Goal: Information Seeking & Learning: Learn about a topic

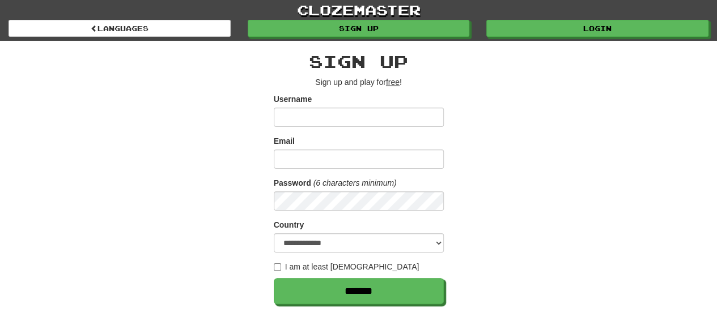
click at [365, 116] on input "Username" at bounding box center [359, 117] width 170 height 19
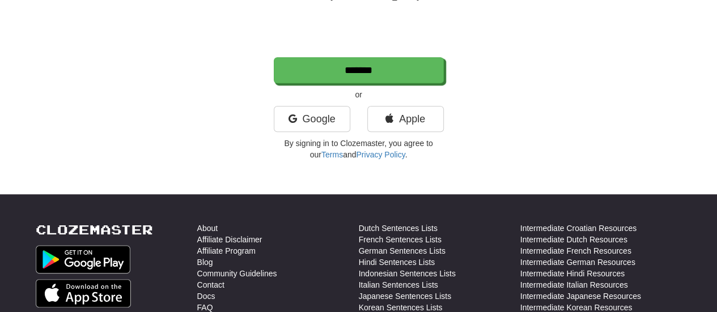
scroll to position [273, 0]
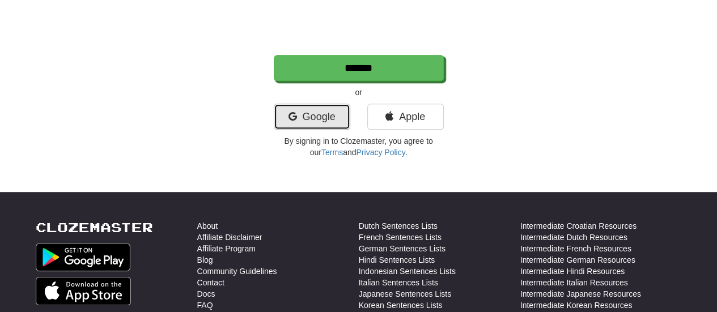
click at [318, 117] on link "Google" at bounding box center [312, 117] width 76 height 26
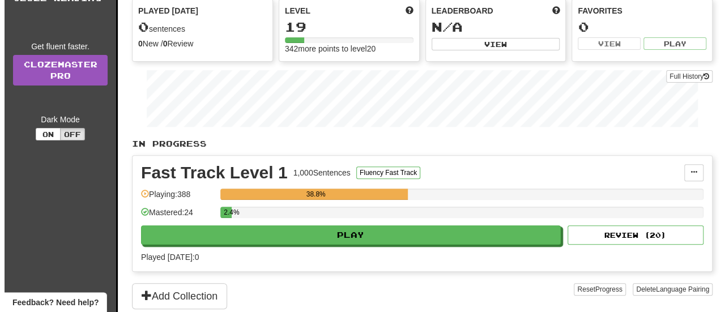
scroll to position [129, 0]
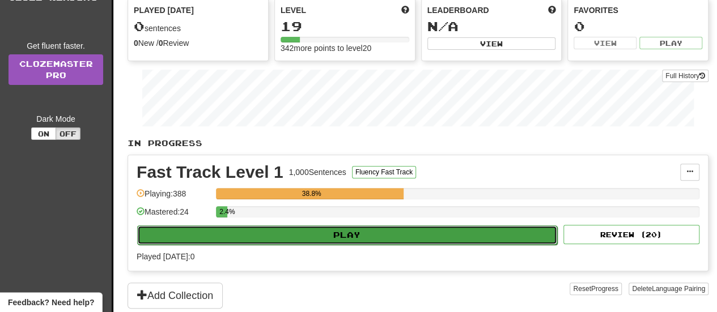
click at [442, 234] on button "Play" at bounding box center [347, 234] width 420 height 19
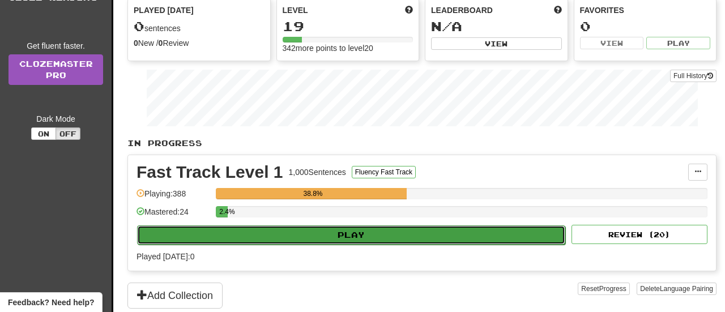
select select "**"
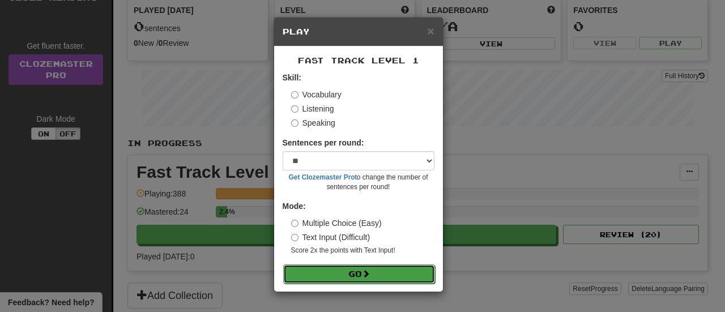
click at [370, 272] on span at bounding box center [366, 274] width 8 height 8
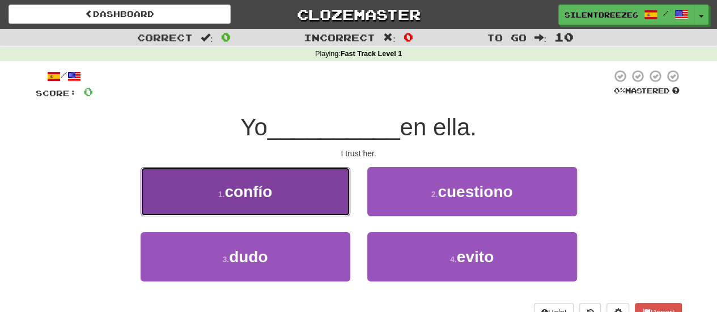
click at [296, 197] on button "1 . confío" at bounding box center [245, 191] width 210 height 49
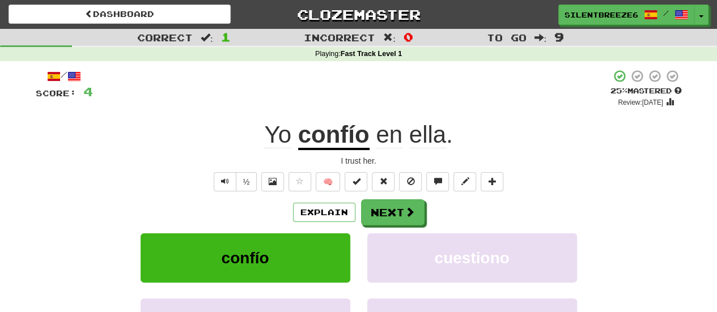
click at [347, 142] on u "confío" at bounding box center [333, 135] width 71 height 29
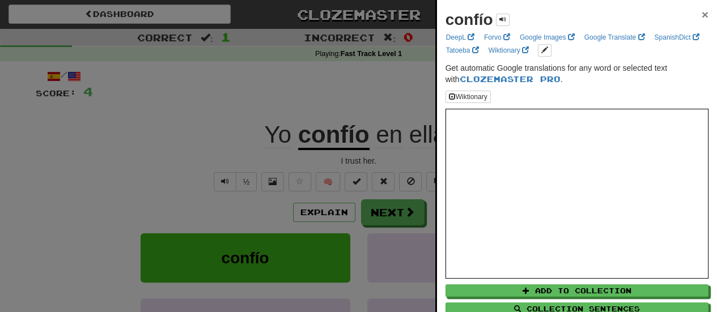
click at [701, 8] on span "×" at bounding box center [704, 14] width 7 height 13
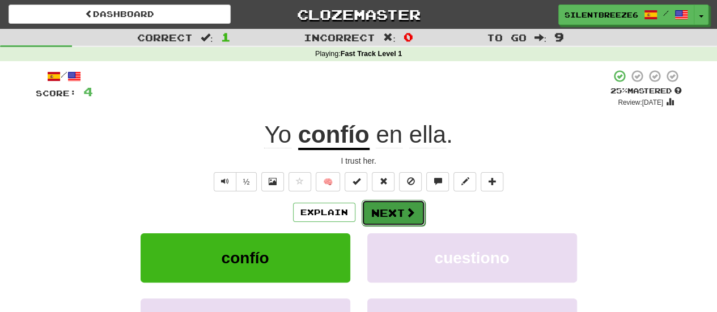
click at [398, 220] on button "Next" at bounding box center [392, 213] width 63 height 26
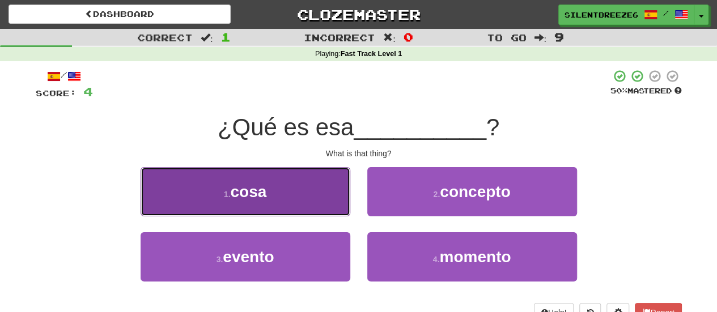
click at [306, 201] on button "1 . cosa" at bounding box center [245, 191] width 210 height 49
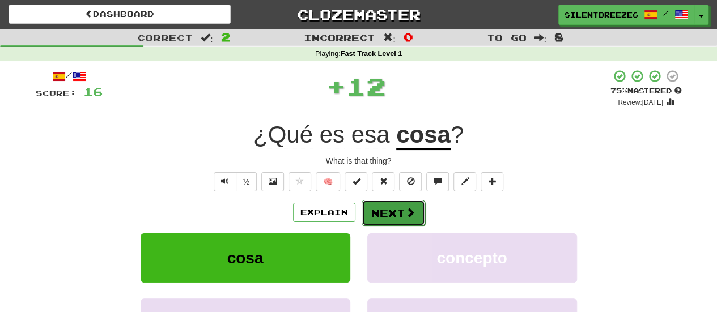
click at [412, 217] on span at bounding box center [410, 212] width 10 height 10
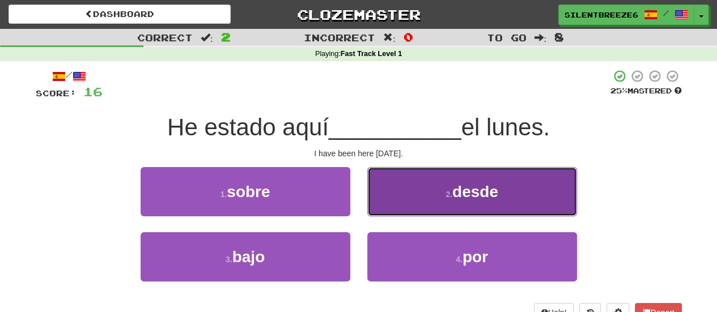
click at [428, 206] on button "2 . desde" at bounding box center [472, 191] width 210 height 49
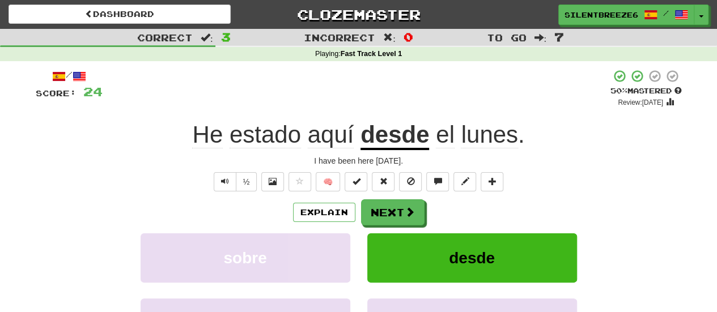
click at [197, 133] on span "He" at bounding box center [207, 134] width 31 height 27
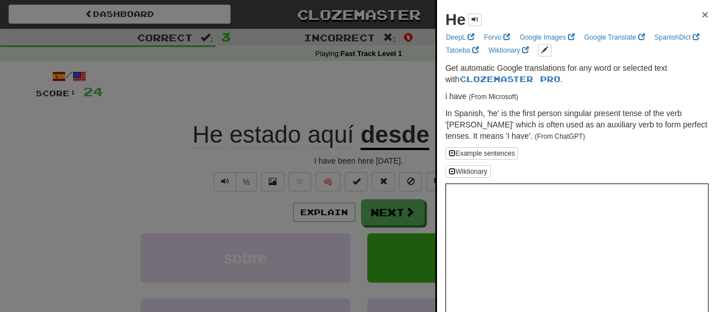
click at [701, 16] on span "×" at bounding box center [704, 14] width 7 height 13
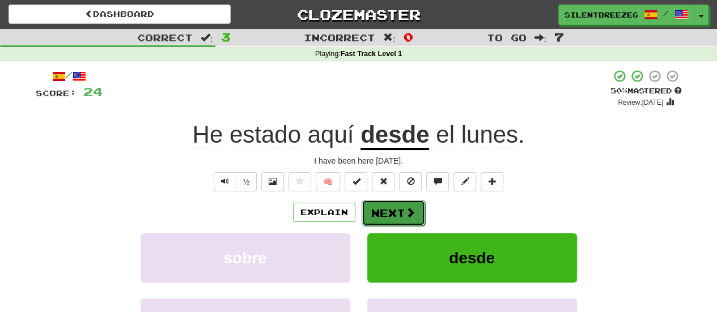
click at [408, 215] on span at bounding box center [410, 212] width 10 height 10
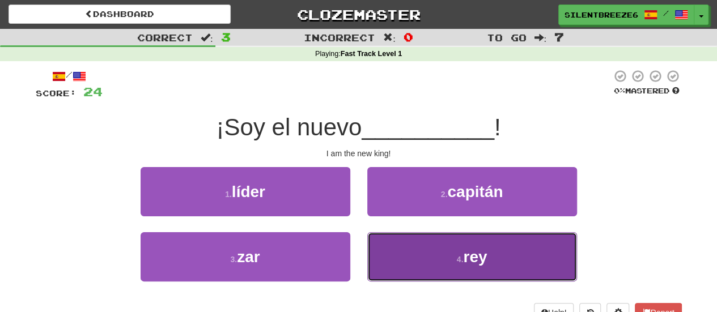
click at [440, 251] on button "4 . rey" at bounding box center [472, 256] width 210 height 49
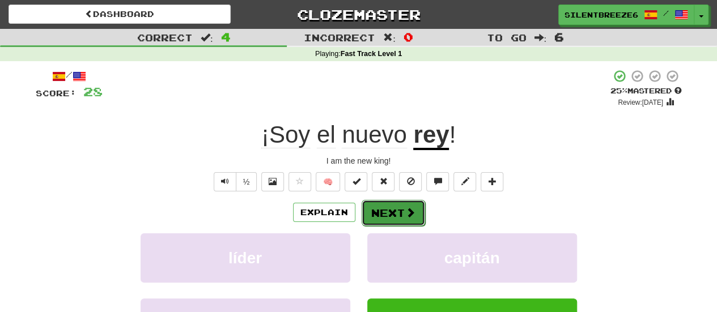
click at [399, 208] on button "Next" at bounding box center [392, 213] width 63 height 26
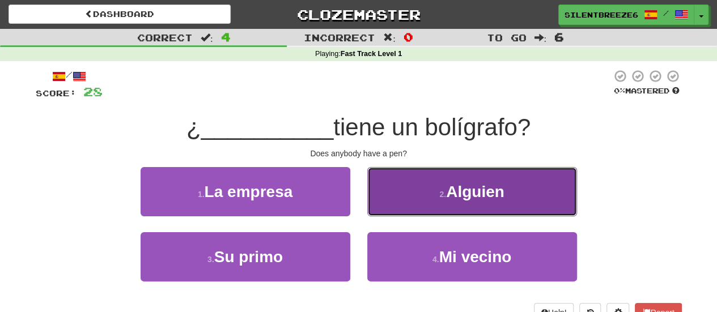
click at [409, 201] on button "2 . Alguien" at bounding box center [472, 191] width 210 height 49
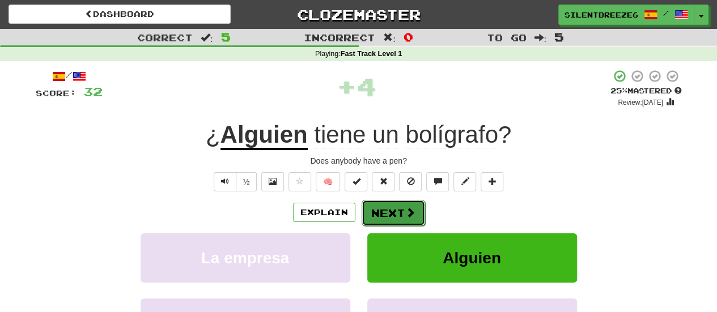
click at [392, 221] on button "Next" at bounding box center [392, 213] width 63 height 26
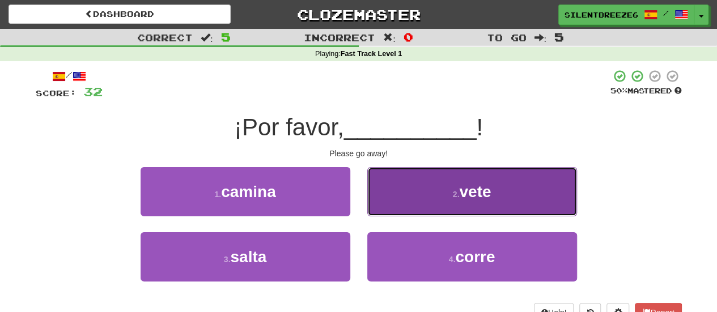
click at [406, 202] on button "2 . vete" at bounding box center [472, 191] width 210 height 49
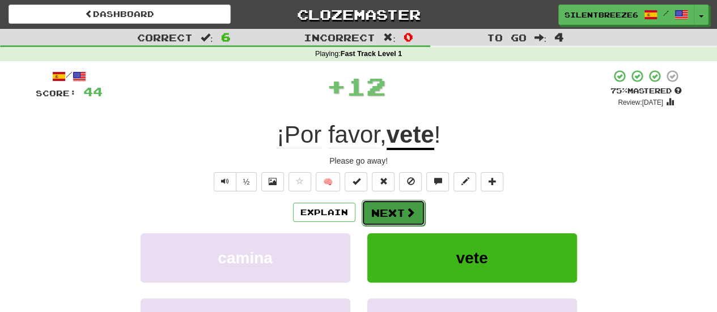
click at [407, 214] on span at bounding box center [410, 212] width 10 height 10
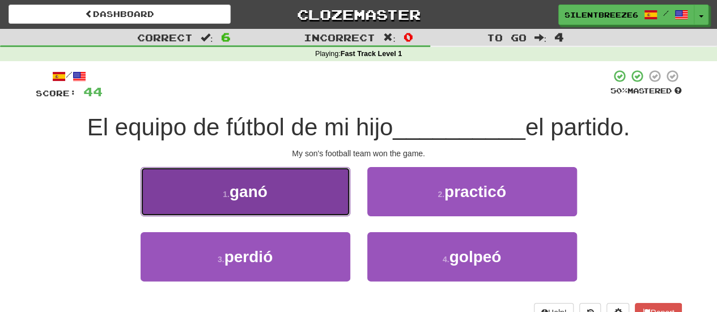
click at [289, 181] on button "1 . ganó" at bounding box center [245, 191] width 210 height 49
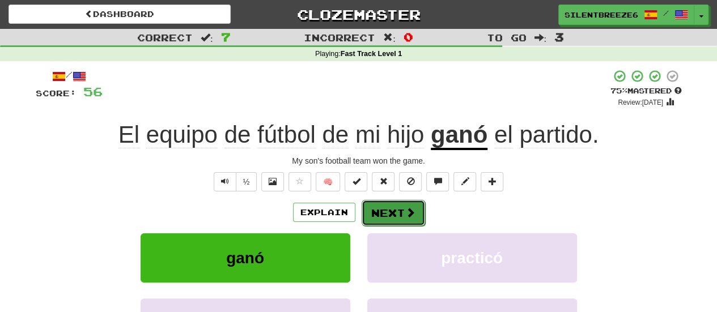
click at [397, 214] on button "Next" at bounding box center [392, 213] width 63 height 26
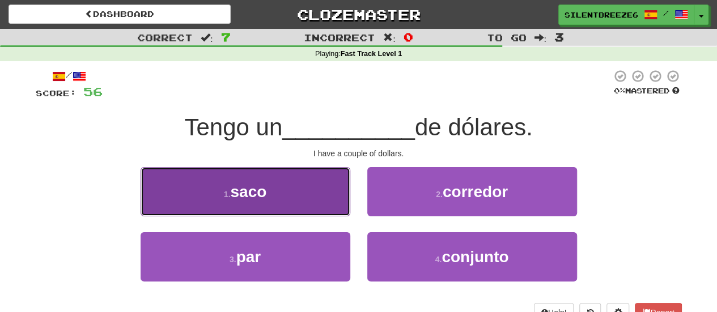
click at [274, 192] on button "1 . saco" at bounding box center [245, 191] width 210 height 49
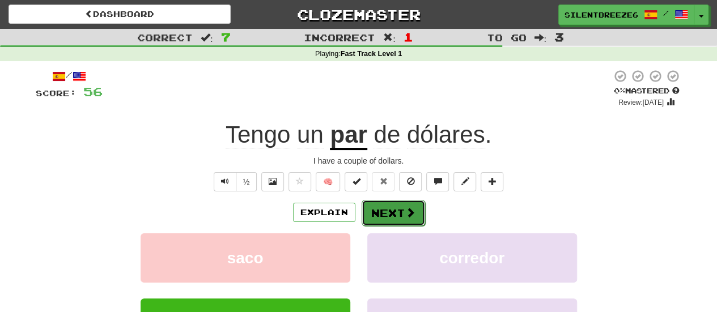
click at [400, 215] on button "Next" at bounding box center [392, 213] width 63 height 26
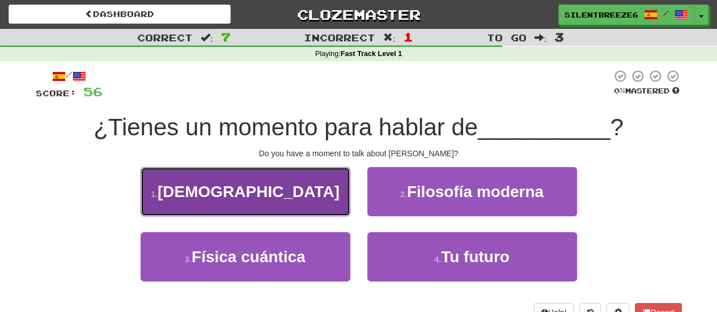
click at [293, 195] on button "1 . Jesucristo" at bounding box center [245, 191] width 210 height 49
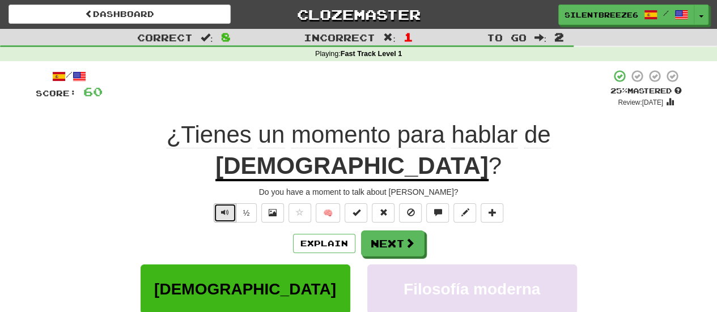
click at [227, 208] on span "Text-to-speech controls" at bounding box center [225, 212] width 8 height 8
click at [394, 231] on button "Next" at bounding box center [392, 244] width 63 height 26
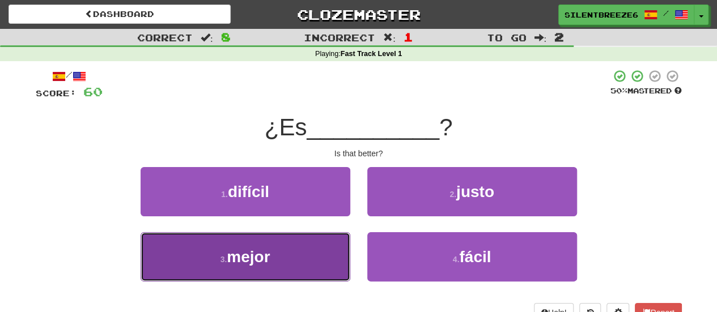
click at [299, 250] on button "3 . mejor" at bounding box center [245, 256] width 210 height 49
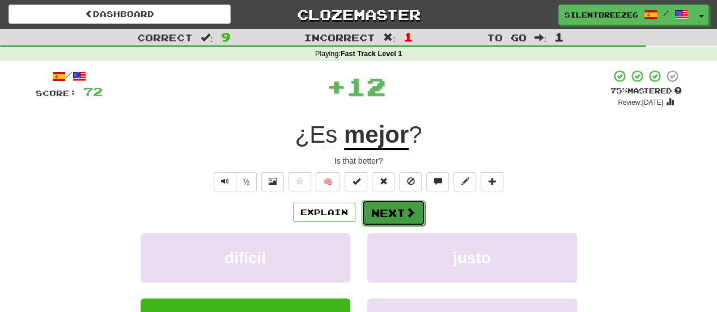
click at [387, 215] on button "Next" at bounding box center [392, 213] width 63 height 26
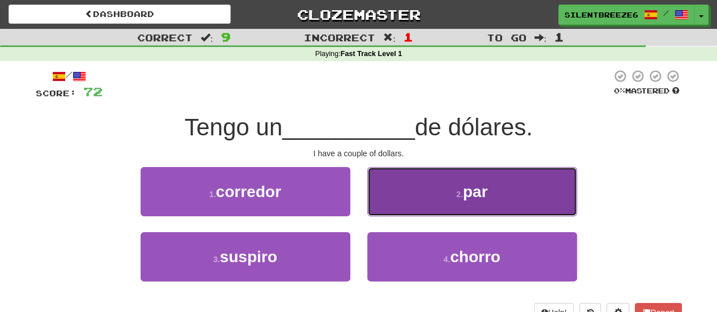
click at [417, 182] on button "2 . par" at bounding box center [472, 191] width 210 height 49
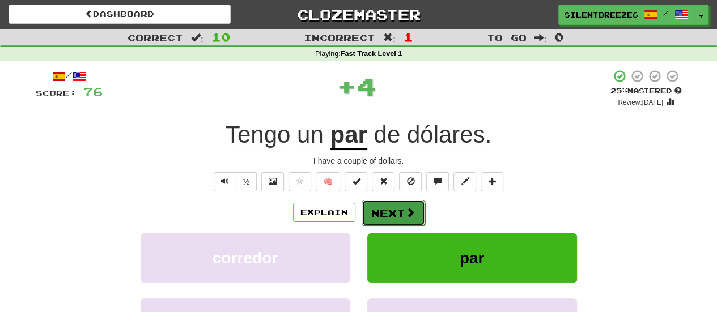
click at [387, 212] on button "Next" at bounding box center [392, 213] width 63 height 26
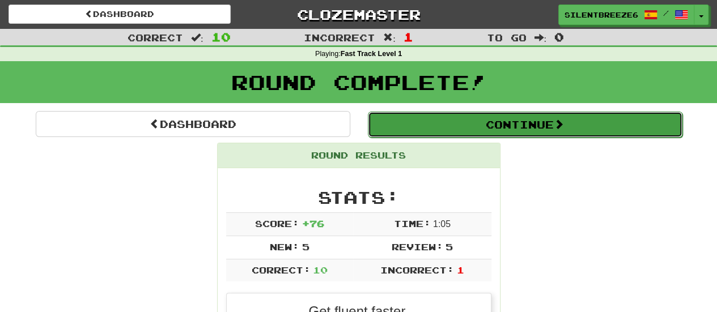
click at [532, 126] on button "Continue" at bounding box center [525, 125] width 314 height 26
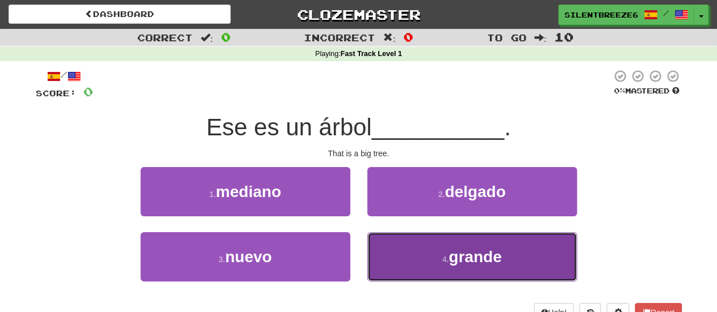
click at [462, 248] on span "grande" at bounding box center [475, 257] width 53 height 18
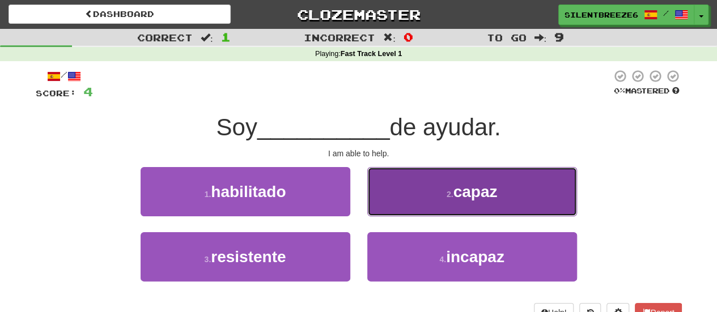
click at [511, 179] on button "2 . capaz" at bounding box center [472, 191] width 210 height 49
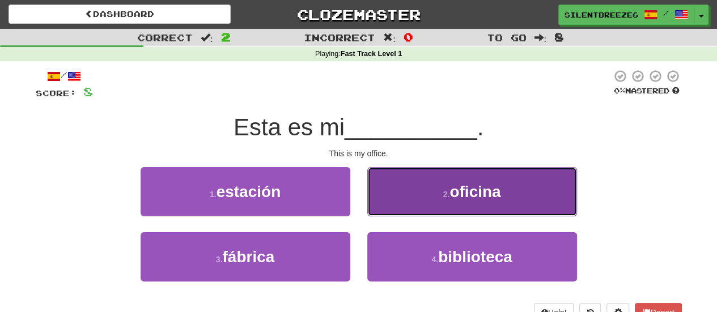
click at [479, 185] on span "oficina" at bounding box center [474, 192] width 51 height 18
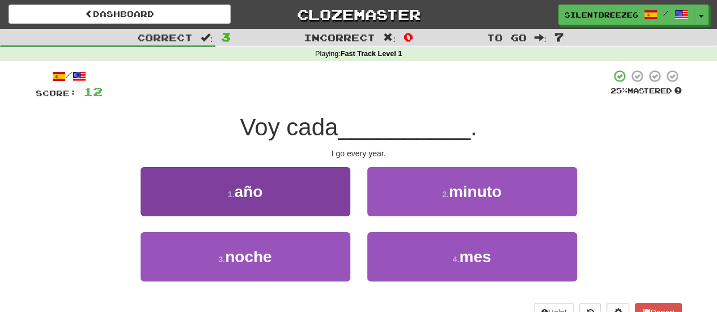
drag, startPoint x: 300, startPoint y: 160, endPoint x: 306, endPoint y: 188, distance: 28.3
click at [306, 188] on div "/ Score: 12 25 % Mastered Voy cada __________ . I go every year. 1 . año 2 . mi…" at bounding box center [359, 195] width 646 height 253
click at [306, 188] on button "1 . año" at bounding box center [245, 191] width 210 height 49
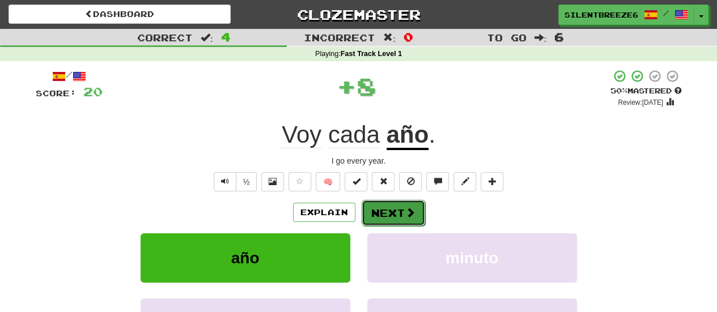
click at [392, 209] on button "Next" at bounding box center [392, 213] width 63 height 26
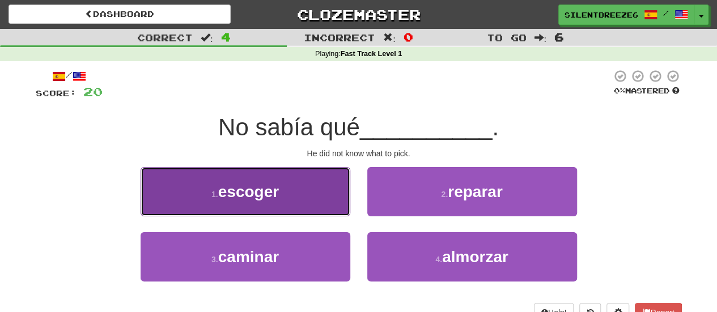
click at [301, 206] on button "1 . escoger" at bounding box center [245, 191] width 210 height 49
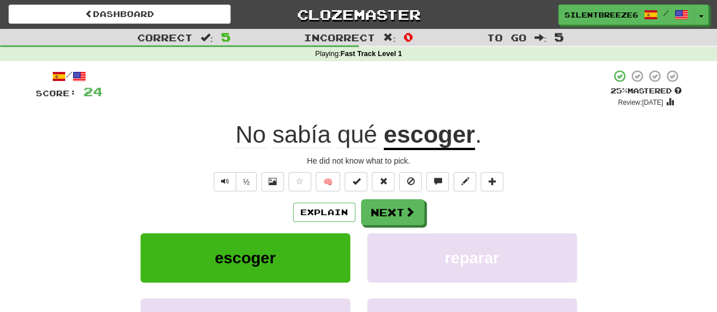
click at [434, 134] on u "escoger" at bounding box center [428, 135] width 91 height 29
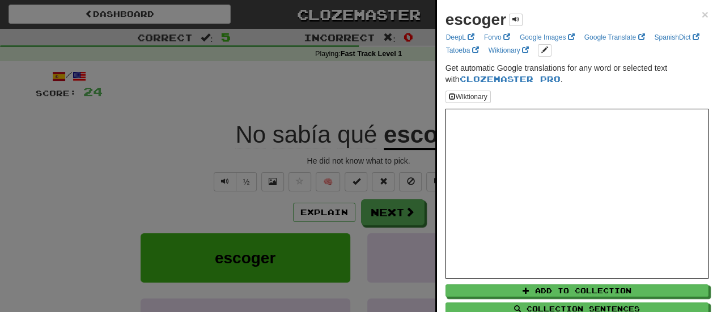
click at [360, 113] on div at bounding box center [358, 156] width 717 height 312
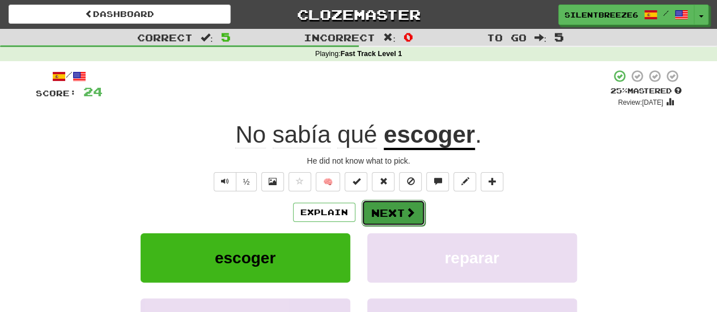
click at [400, 215] on button "Next" at bounding box center [392, 213] width 63 height 26
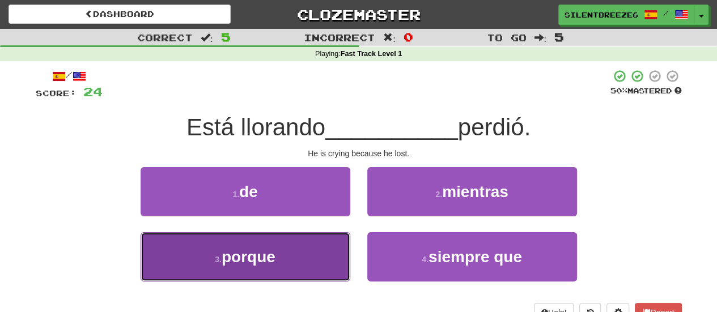
click at [342, 240] on button "3 . porque" at bounding box center [245, 256] width 210 height 49
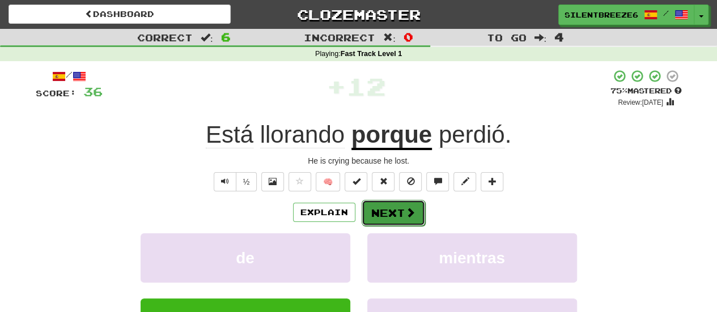
click at [402, 216] on button "Next" at bounding box center [392, 213] width 63 height 26
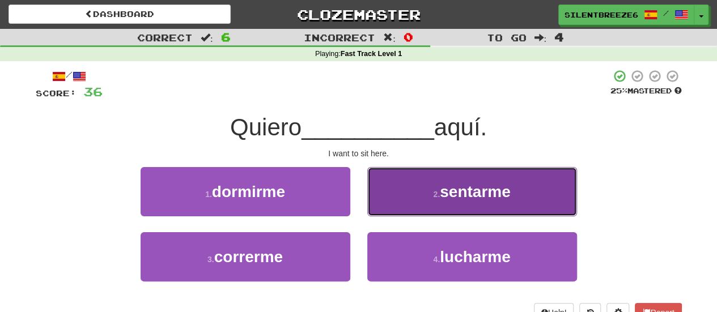
click at [457, 183] on span "sentarme" at bounding box center [475, 192] width 71 height 18
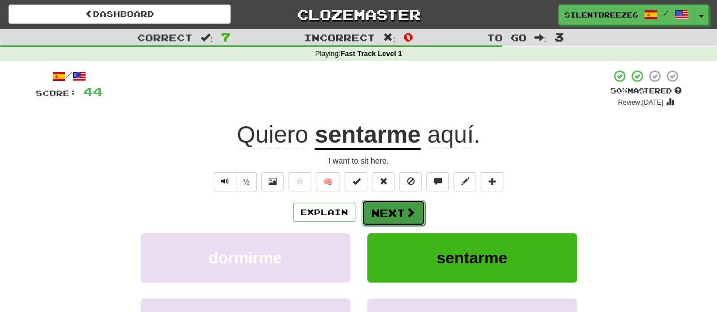
click at [408, 219] on button "Next" at bounding box center [392, 213] width 63 height 26
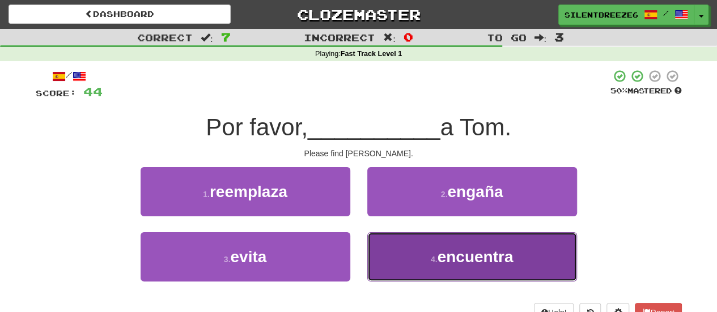
click at [430, 262] on small "4 ." at bounding box center [433, 259] width 7 height 9
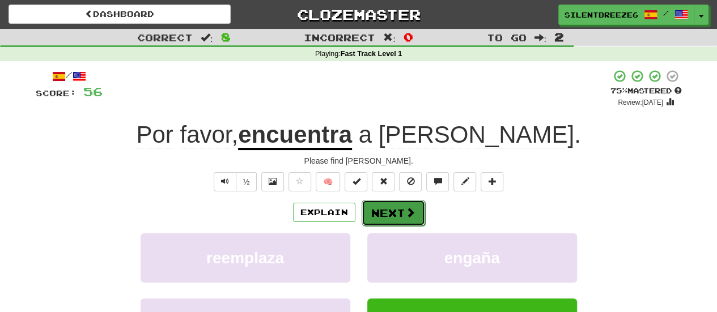
click at [405, 211] on span at bounding box center [410, 212] width 10 height 10
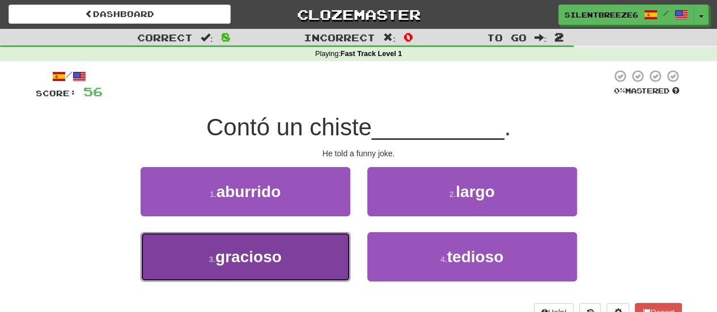
click at [308, 266] on button "3 . gracioso" at bounding box center [245, 256] width 210 height 49
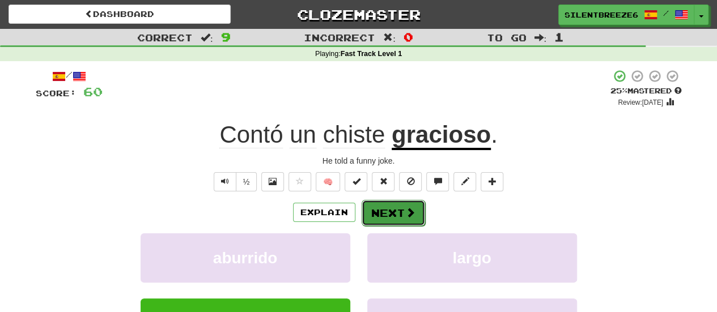
click at [405, 204] on button "Next" at bounding box center [392, 213] width 63 height 26
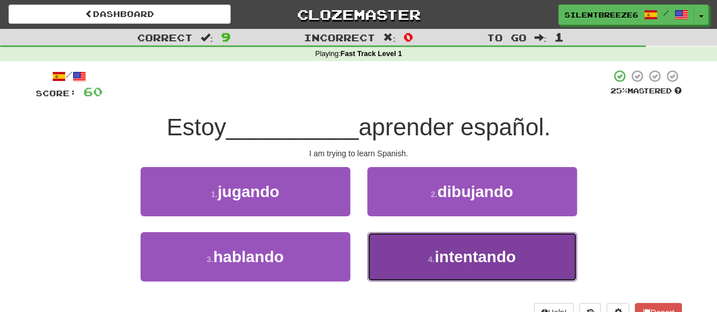
click at [437, 257] on span "intentando" at bounding box center [474, 257] width 81 height 18
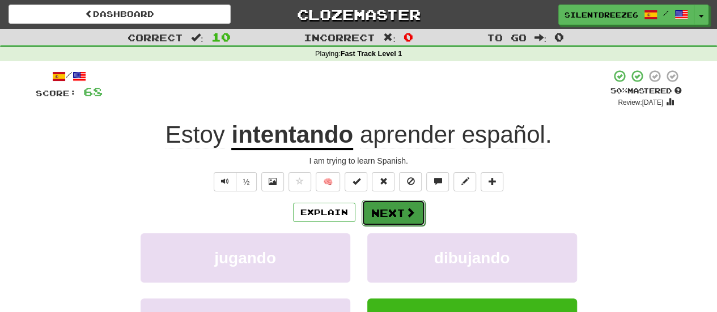
click at [390, 221] on button "Next" at bounding box center [392, 213] width 63 height 26
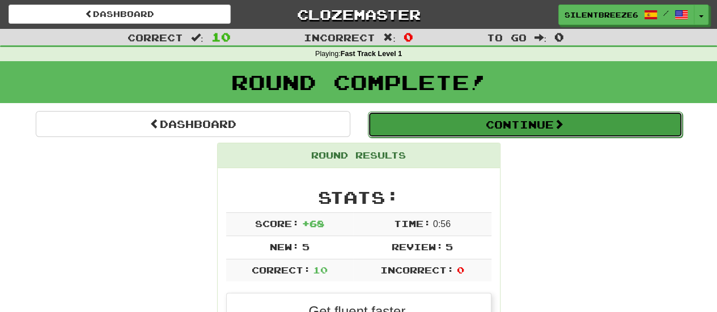
click at [498, 120] on button "Continue" at bounding box center [525, 125] width 314 height 26
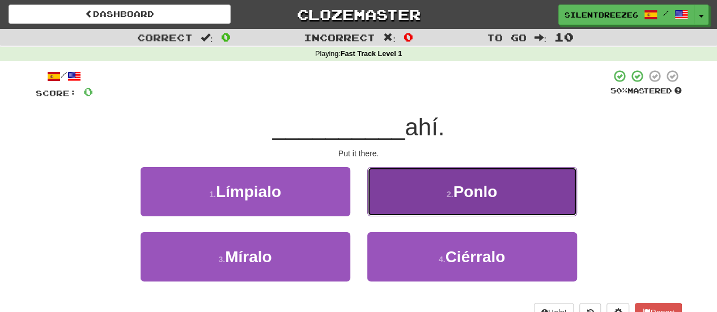
click at [412, 180] on button "2 . Ponlo" at bounding box center [472, 191] width 210 height 49
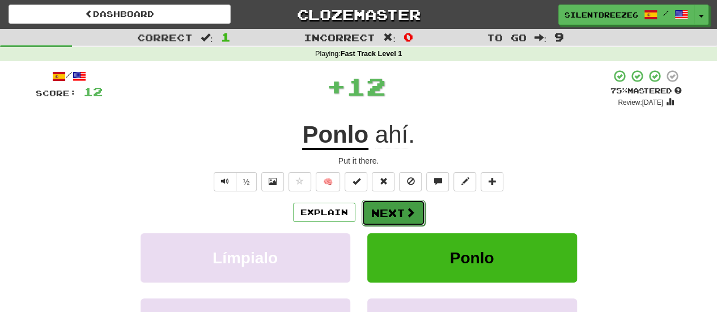
click at [396, 206] on button "Next" at bounding box center [392, 213] width 63 height 26
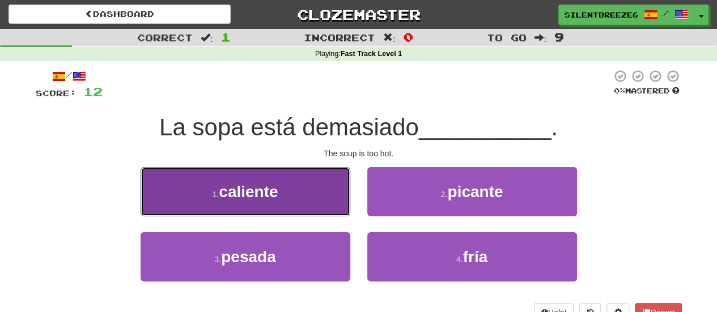
click at [304, 185] on button "1 . caliente" at bounding box center [245, 191] width 210 height 49
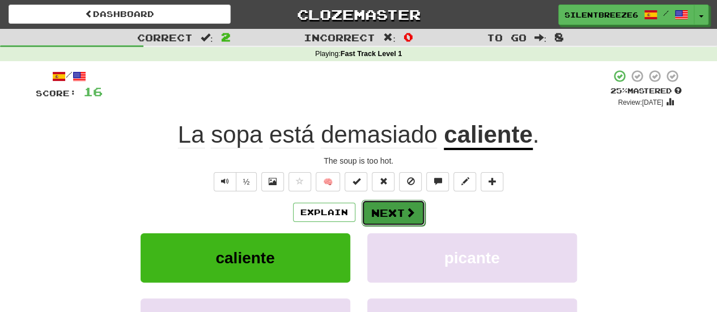
click at [413, 210] on span at bounding box center [410, 212] width 10 height 10
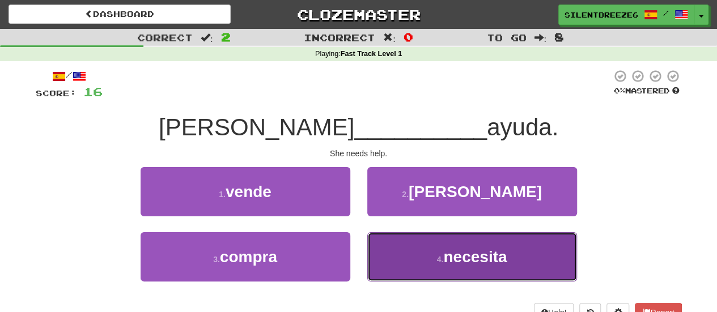
click at [424, 249] on button "4 . necesita" at bounding box center [472, 256] width 210 height 49
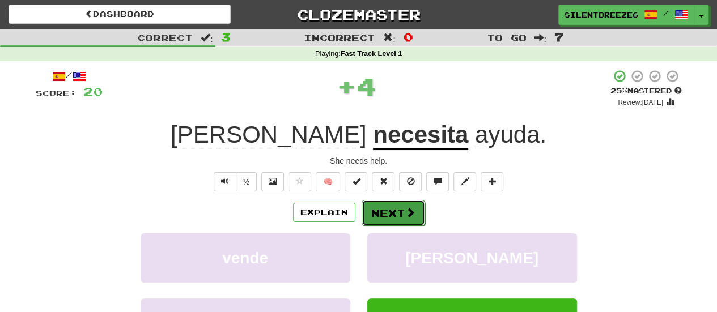
click at [378, 207] on button "Next" at bounding box center [392, 213] width 63 height 26
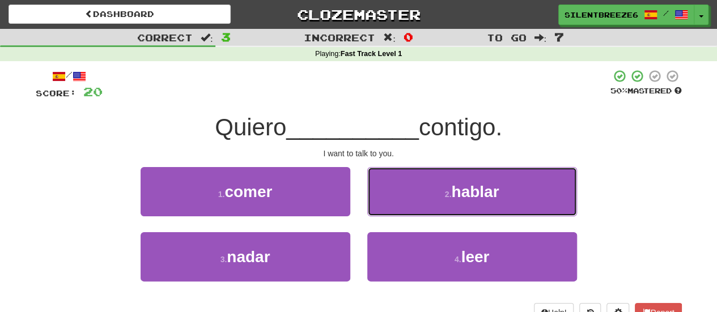
click at [378, 207] on button "2 . hablar" at bounding box center [472, 191] width 210 height 49
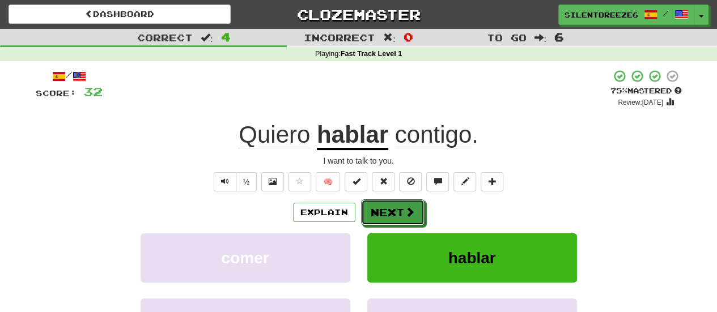
click at [378, 207] on button "Next" at bounding box center [392, 212] width 63 height 26
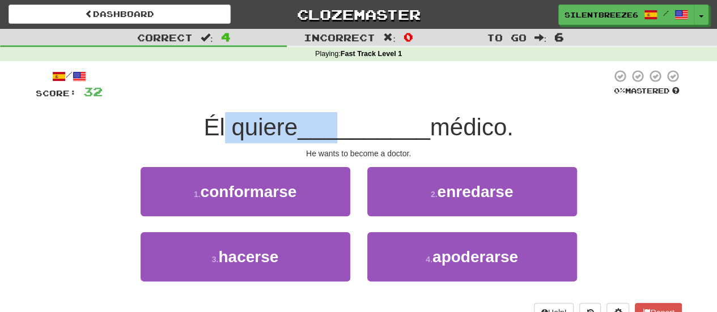
drag, startPoint x: 218, startPoint y: 130, endPoint x: 340, endPoint y: 130, distance: 122.3
click at [340, 130] on div "Él quiere __________ médico." at bounding box center [359, 127] width 646 height 31
click at [340, 130] on span "__________" at bounding box center [363, 127] width 133 height 27
drag, startPoint x: 218, startPoint y: 114, endPoint x: 281, endPoint y: 135, distance: 66.1
click at [281, 135] on span "Él quiere" at bounding box center [250, 127] width 94 height 27
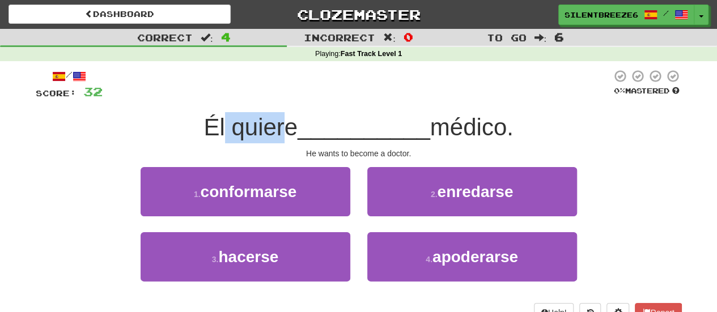
click at [281, 135] on span "Él quiere" at bounding box center [250, 127] width 94 height 27
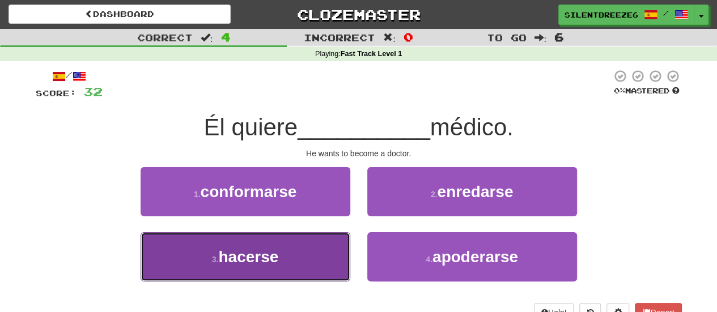
click at [275, 256] on span "hacerse" at bounding box center [248, 257] width 60 height 18
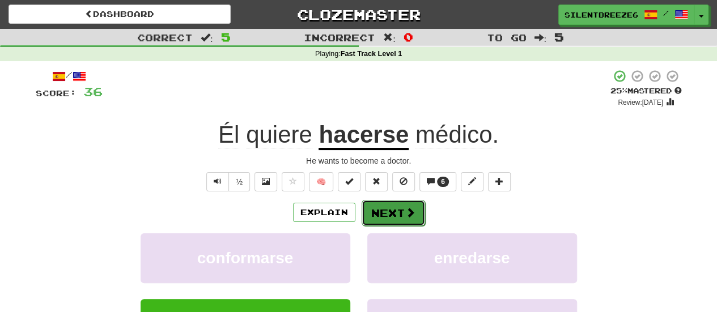
click at [382, 205] on button "Next" at bounding box center [392, 213] width 63 height 26
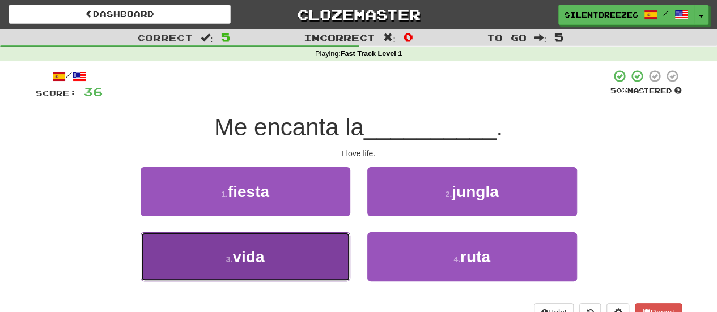
click at [319, 266] on button "3 . vida" at bounding box center [245, 256] width 210 height 49
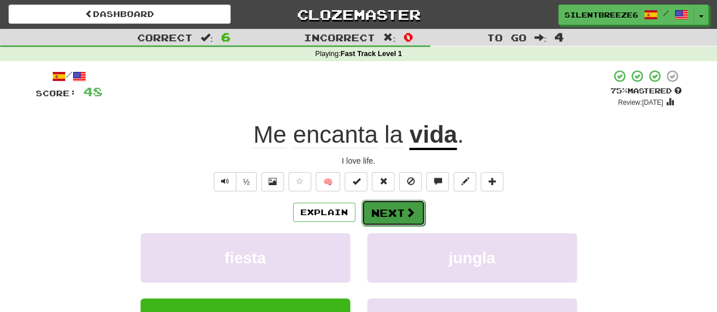
click at [403, 216] on button "Next" at bounding box center [392, 213] width 63 height 26
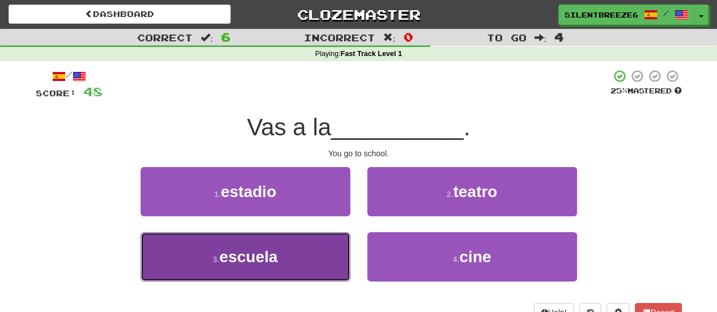
click at [276, 252] on span "escuela" at bounding box center [248, 257] width 58 height 18
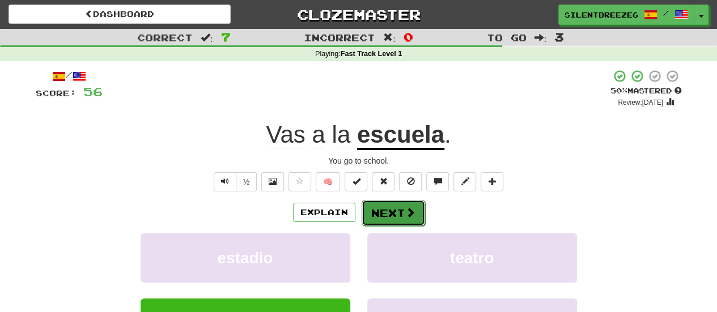
click at [401, 211] on button "Next" at bounding box center [392, 213] width 63 height 26
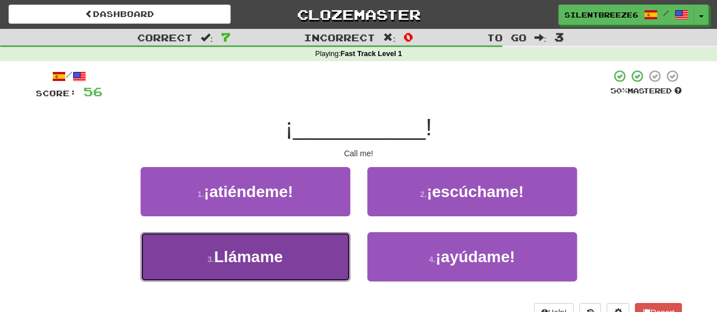
click at [305, 244] on button "3 . Llámame" at bounding box center [245, 256] width 210 height 49
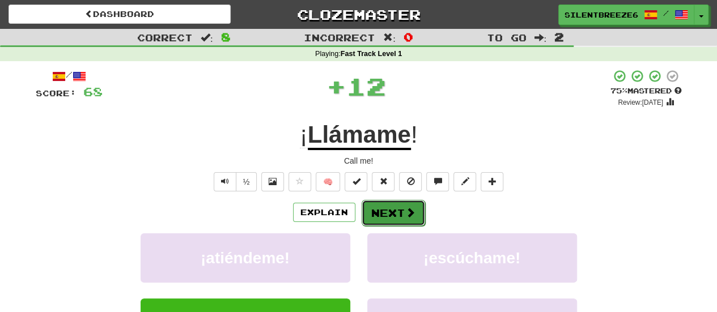
click at [407, 216] on span at bounding box center [410, 212] width 10 height 10
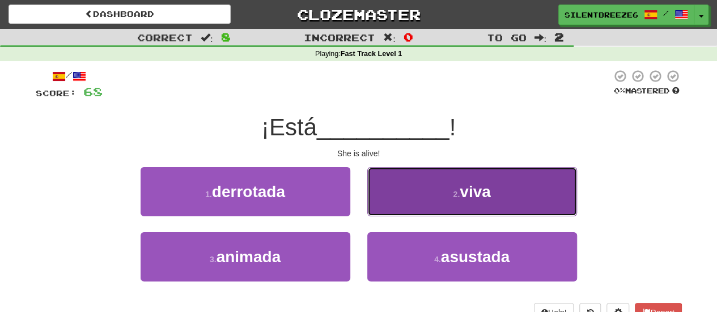
click at [433, 207] on button "2 . viva" at bounding box center [472, 191] width 210 height 49
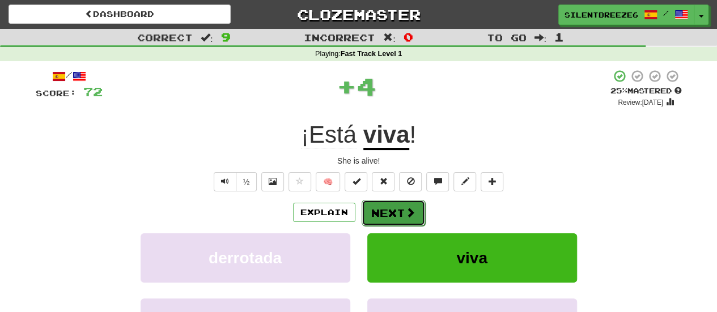
click at [378, 214] on button "Next" at bounding box center [392, 213] width 63 height 26
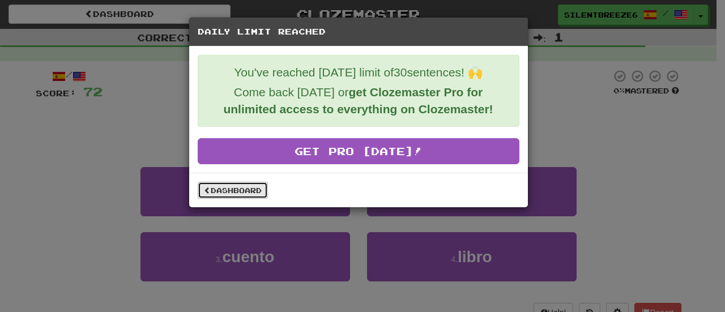
click at [210, 187] on link "Dashboard" at bounding box center [233, 190] width 70 height 17
